Goal: Task Accomplishment & Management: Manage account settings

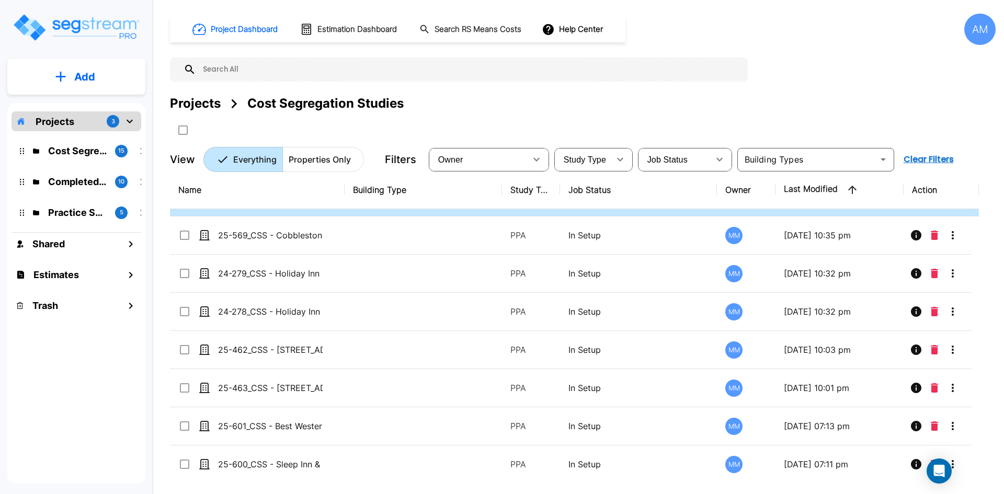
scroll to position [52, 0]
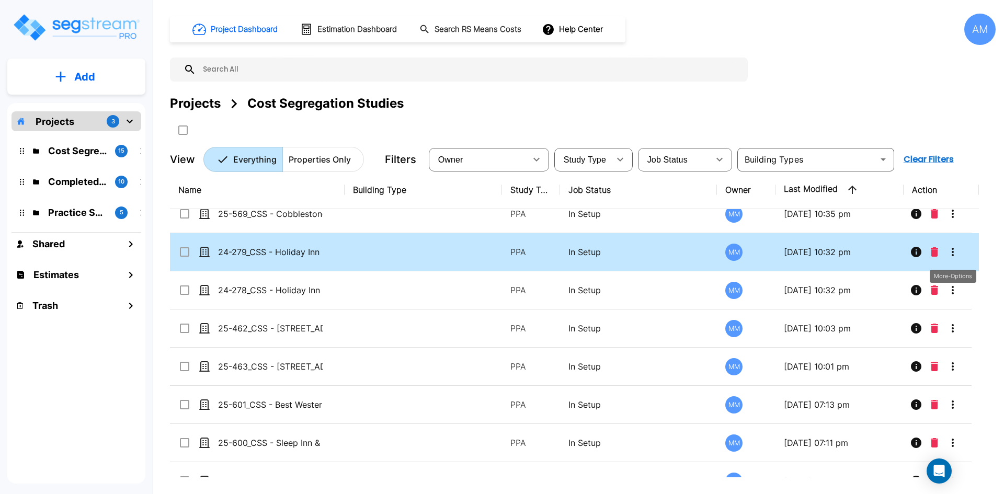
click at [952, 248] on icon "More-Options" at bounding box center [953, 252] width 13 height 13
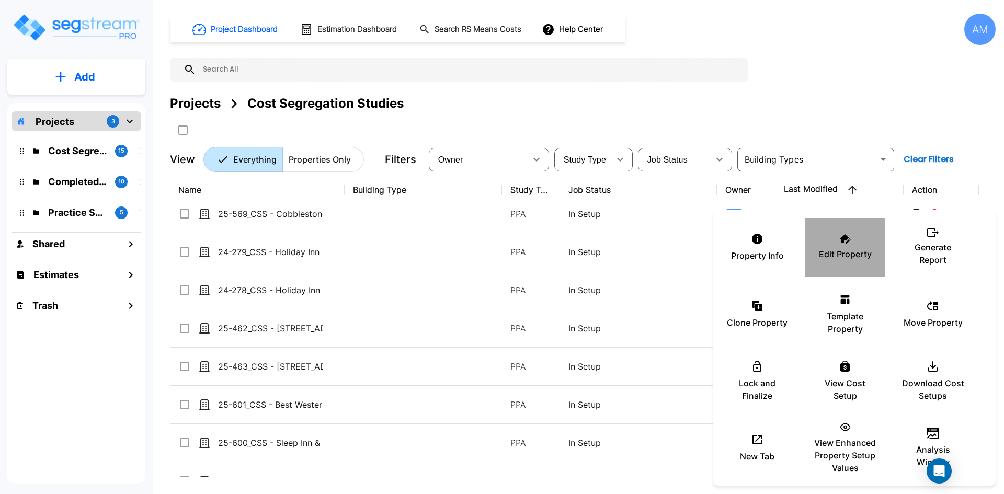
click at [839, 250] on p "Edit Property" at bounding box center [845, 254] width 53 height 13
click at [695, 333] on div at bounding box center [502, 247] width 1004 height 494
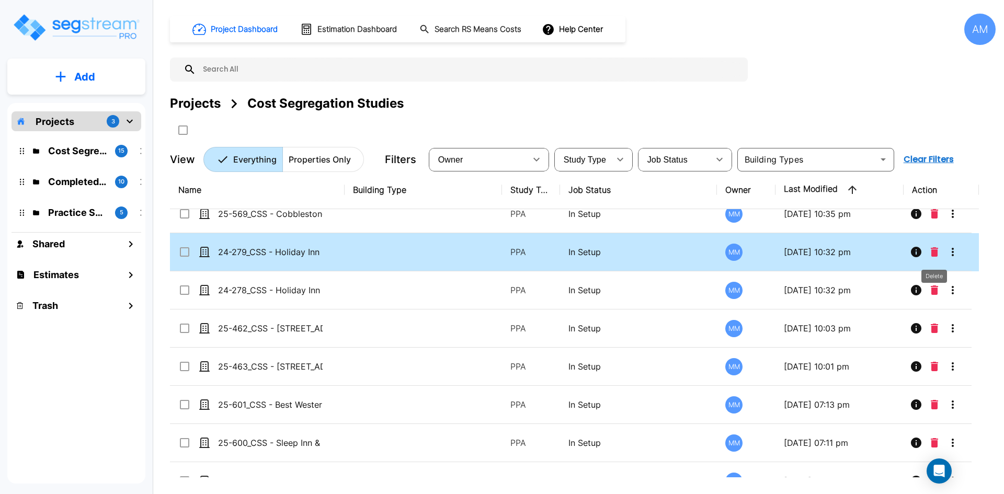
click at [937, 253] on icon "Delete" at bounding box center [934, 251] width 7 height 9
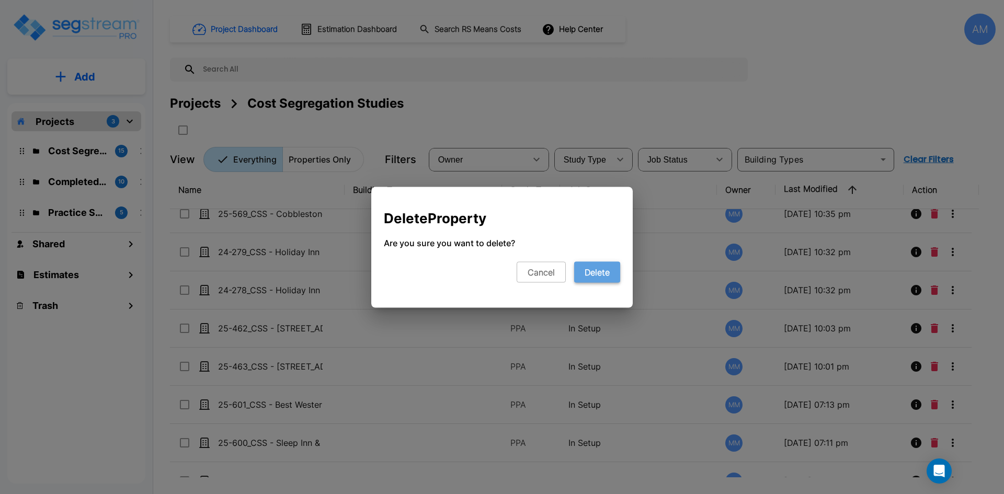
click at [614, 280] on button "Delete" at bounding box center [597, 271] width 46 height 21
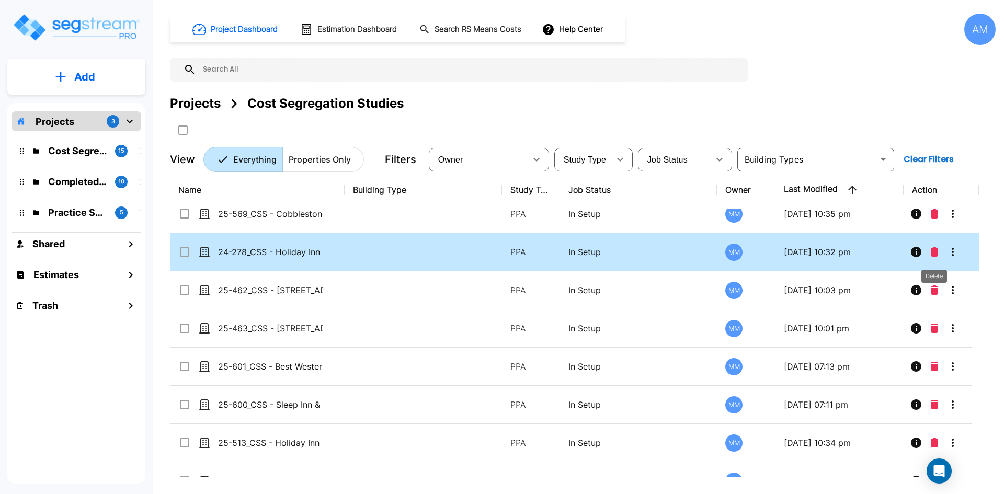
click at [935, 249] on icon "Delete" at bounding box center [934, 251] width 7 height 9
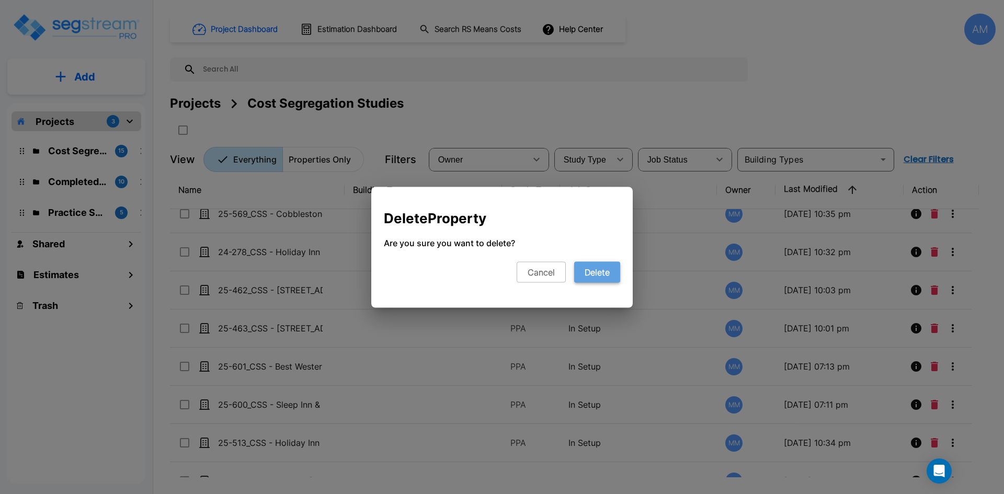
click at [590, 270] on button "Delete" at bounding box center [597, 271] width 46 height 21
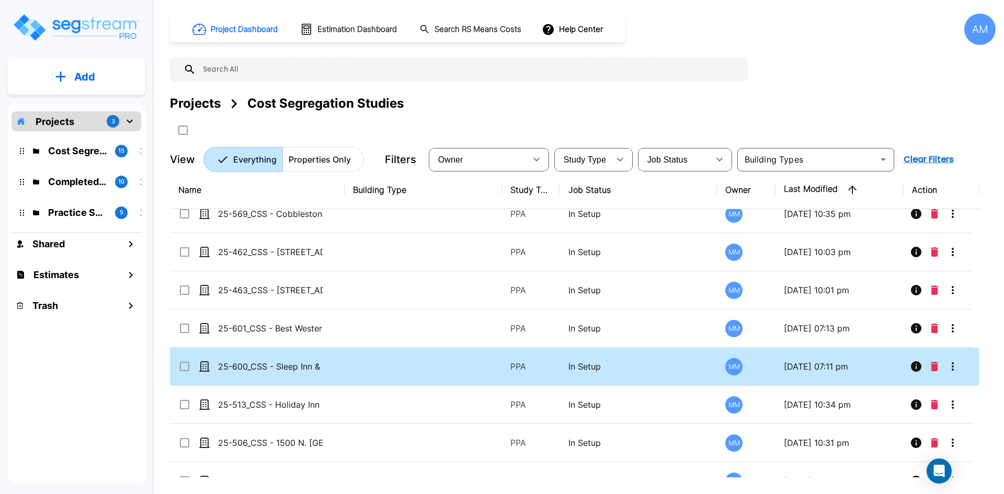
scroll to position [0, 0]
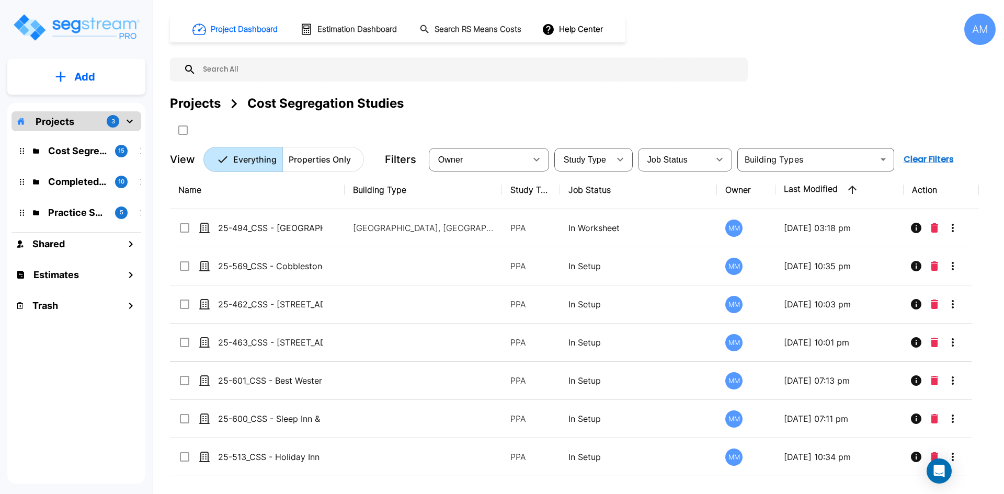
click at [56, 87] on button "Add" at bounding box center [76, 77] width 138 height 30
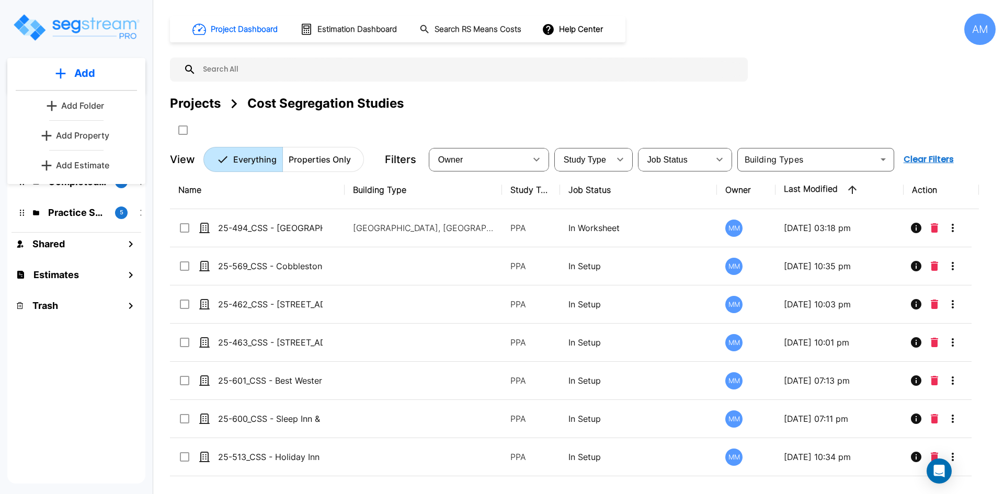
click at [89, 131] on p "Add Property" at bounding box center [82, 135] width 53 height 13
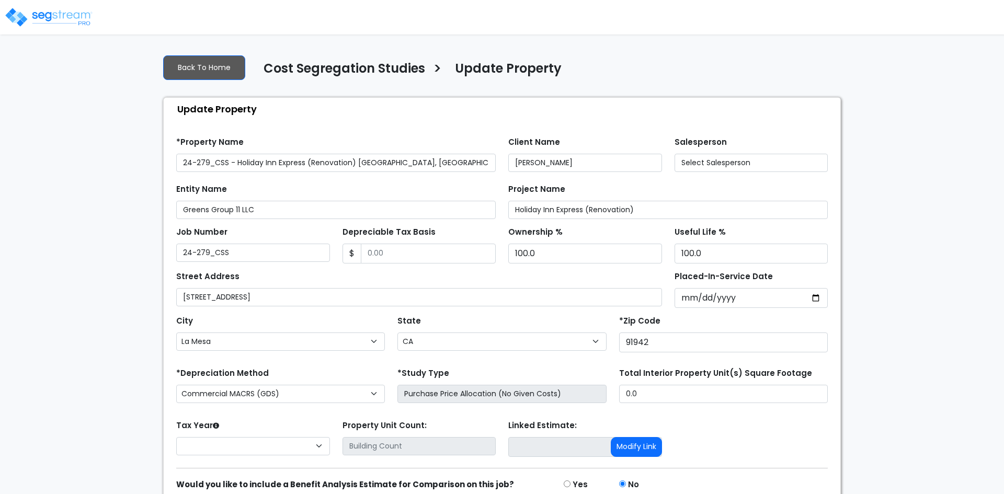
select select "CA"
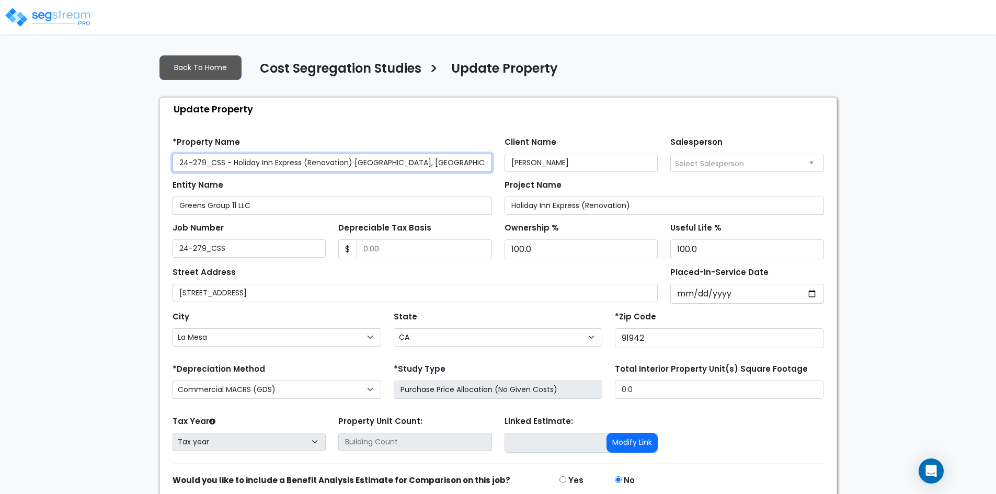
scroll to position [44, 0]
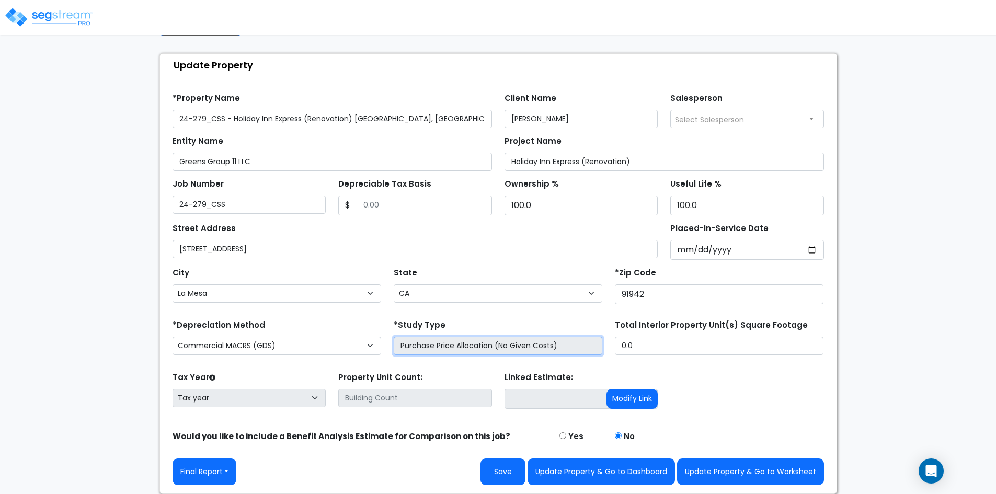
drag, startPoint x: 467, startPoint y: 339, endPoint x: 475, endPoint y: 344, distance: 8.9
click at [468, 339] on input "Purchase Price Allocation (No Given Costs)" at bounding box center [498, 346] width 209 height 18
click at [559, 346] on input "Purchase Price Allocation (No Given Costs)" at bounding box center [498, 346] width 209 height 18
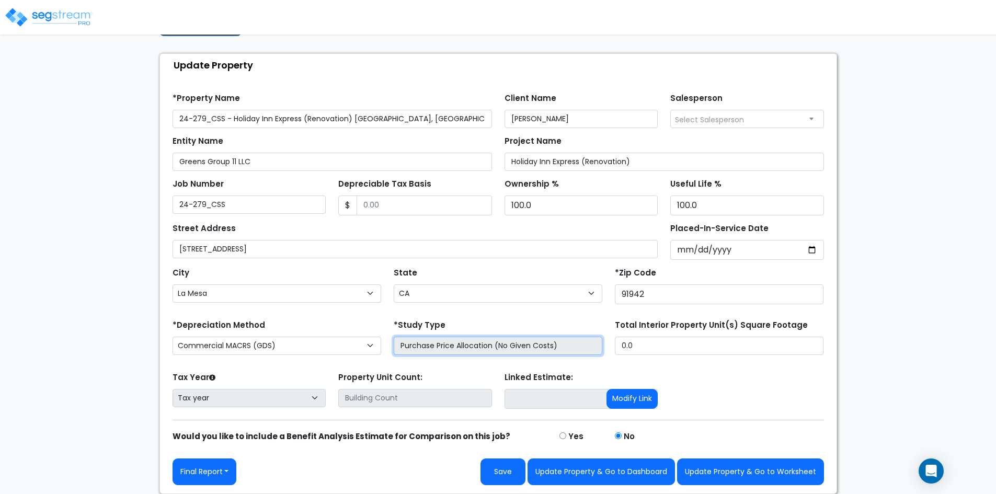
click at [559, 346] on input "Purchase Price Allocation (No Given Costs)" at bounding box center [498, 346] width 209 height 18
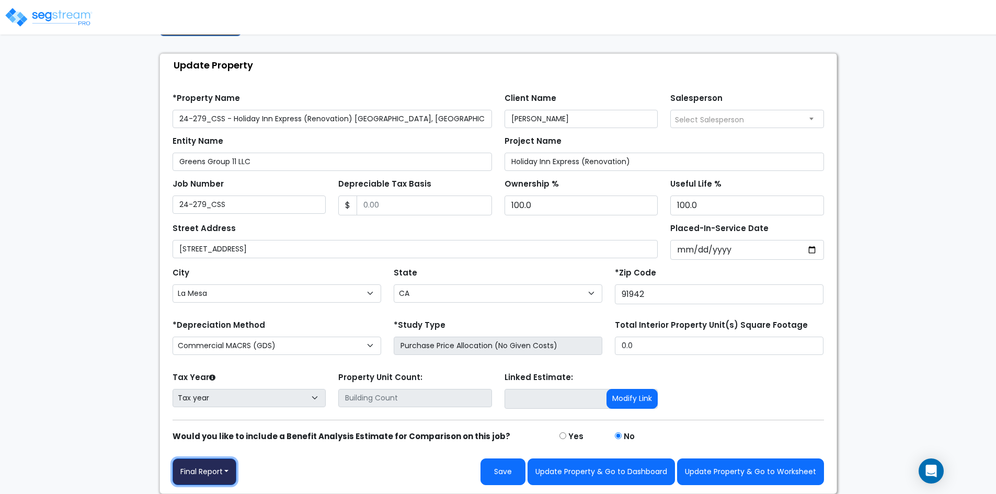
click at [229, 472] on button "Final Report" at bounding box center [205, 472] width 64 height 27
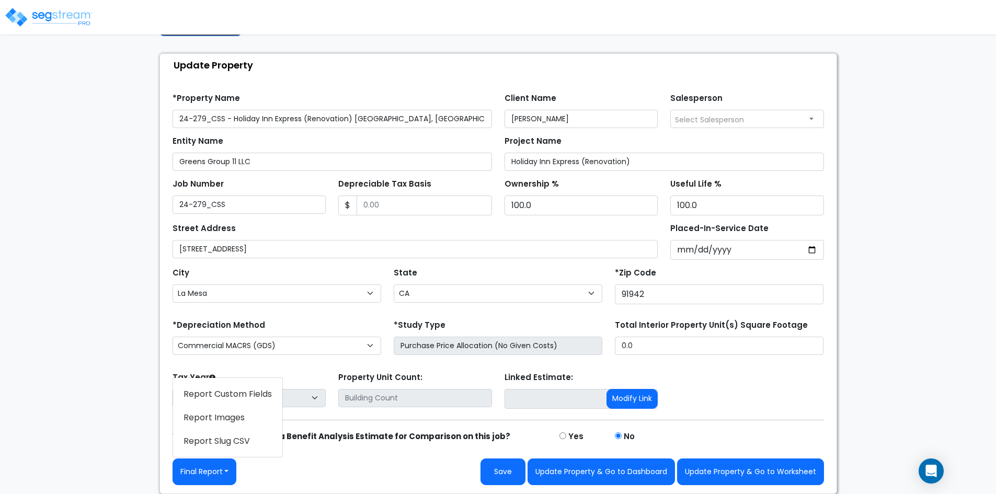
click at [297, 473] on div "Final Report Report Custom Fields Report Images Report Slug CSV Update Property…" at bounding box center [499, 472] width 652 height 27
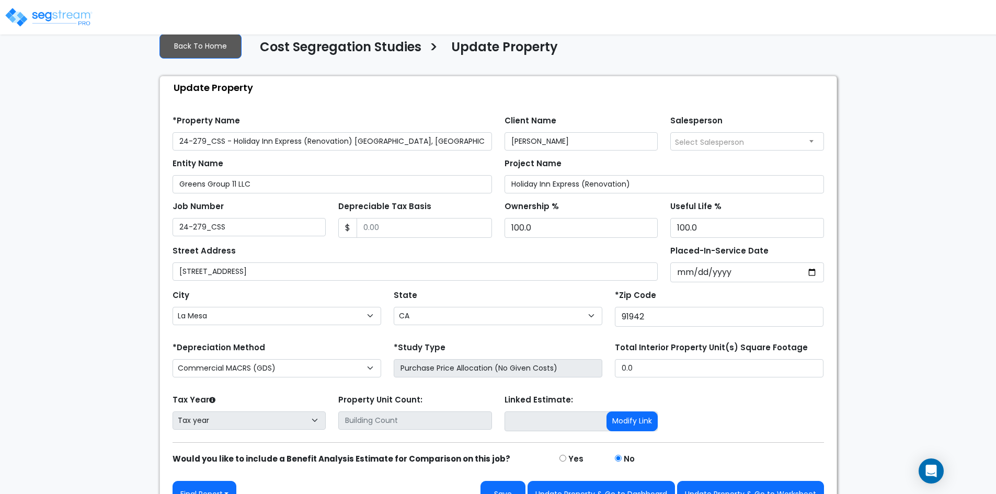
scroll to position [0, 0]
